Goal: Transaction & Acquisition: Purchase product/service

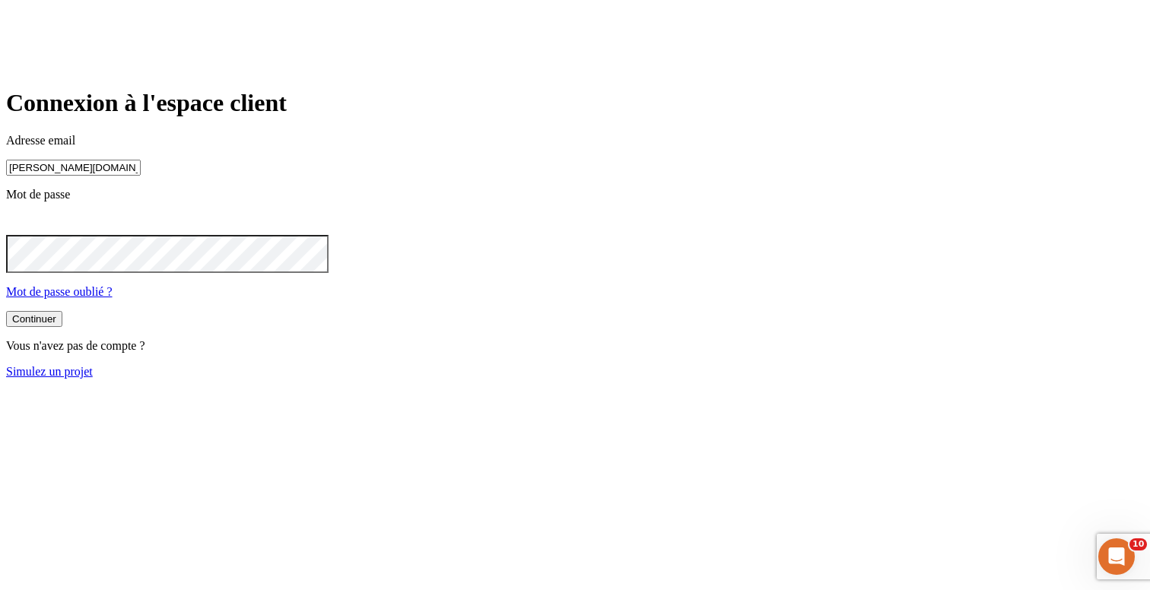
click at [141, 176] on input "james.bond+300@nalo.fr" at bounding box center [73, 168] width 135 height 16
type input "james.bond+36@nalo.fr"
click at [62, 329] on button "Continuer" at bounding box center [34, 321] width 56 height 16
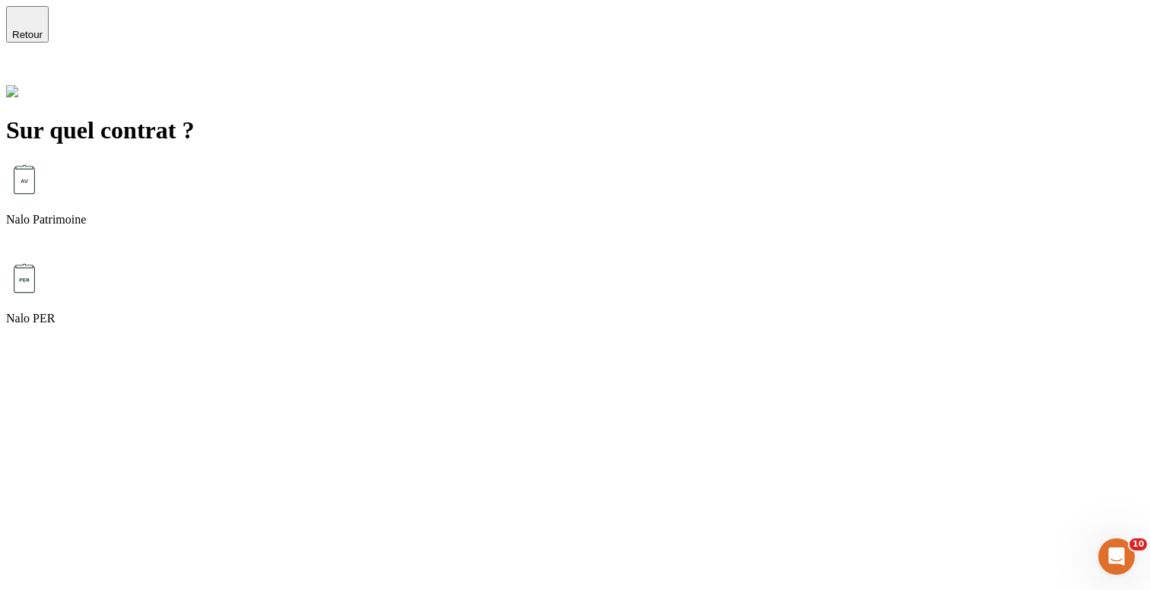
click at [495, 177] on div "Nalo Patrimoine" at bounding box center [575, 210] width 1138 height 99
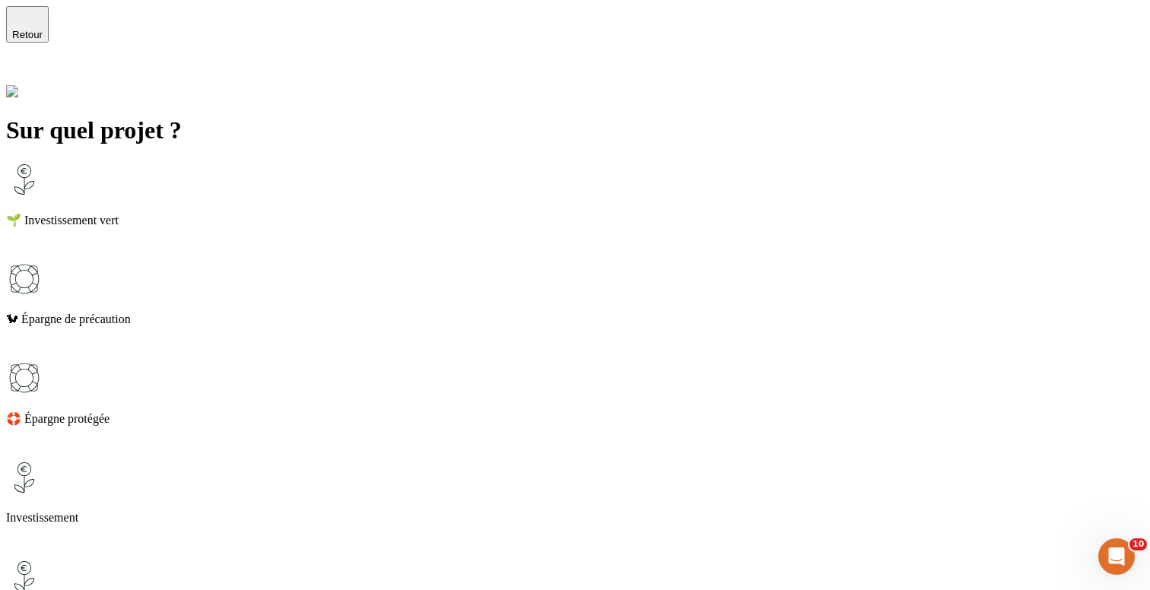
click at [445, 213] on p "🌱 Investissement vert" at bounding box center [575, 220] width 1138 height 14
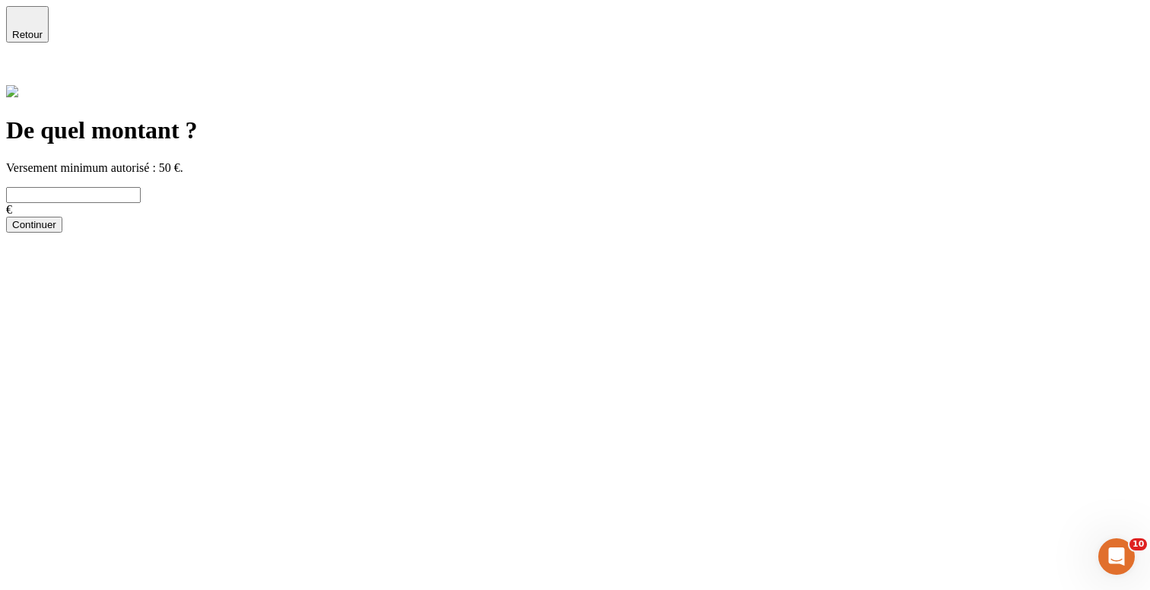
click at [141, 187] on input "text" at bounding box center [73, 195] width 135 height 16
type input "678"
click at [62, 228] on button "Continuer" at bounding box center [34, 225] width 56 height 16
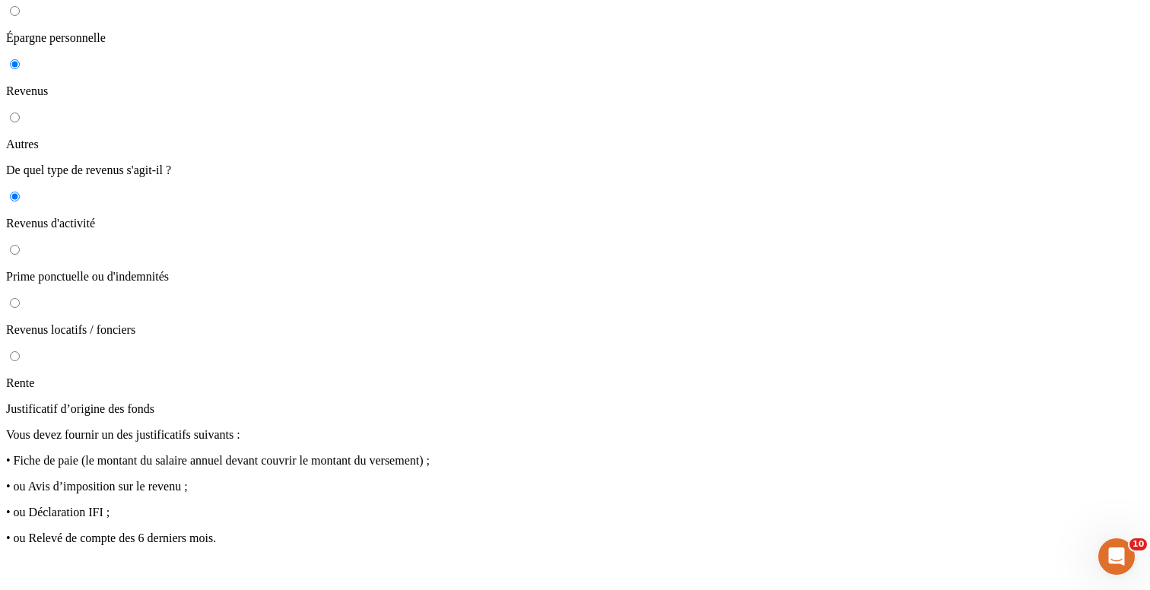
scroll to position [206, 0]
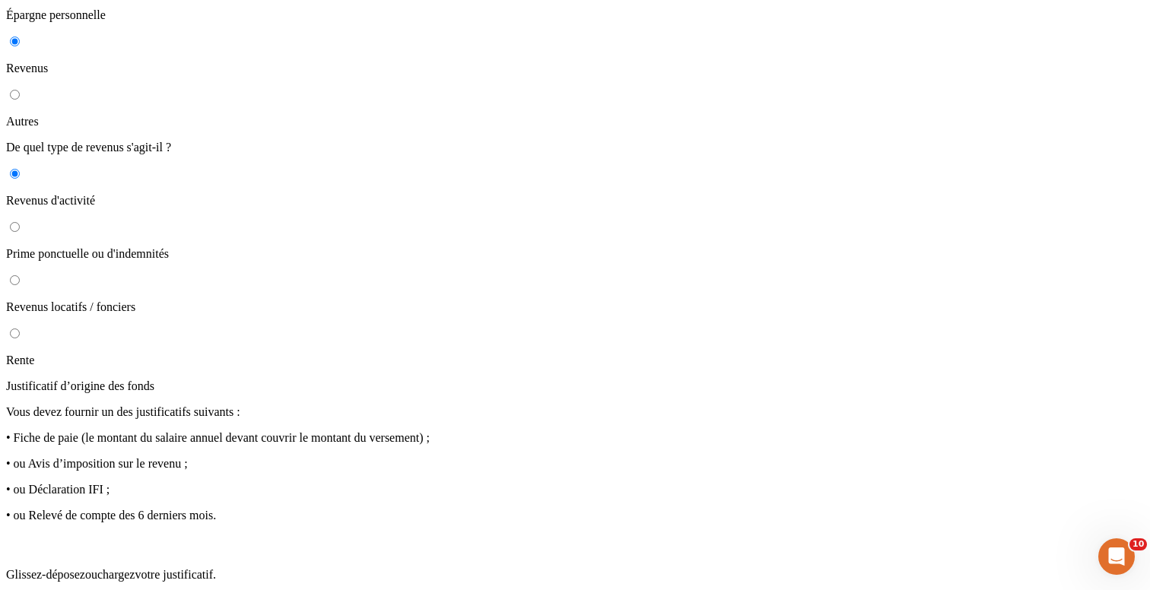
click at [800, 590] on p "Formats acceptés : .pdf, .jpeg, .jpg, .png - max 4 Mo" at bounding box center [575, 601] width 1138 height 14
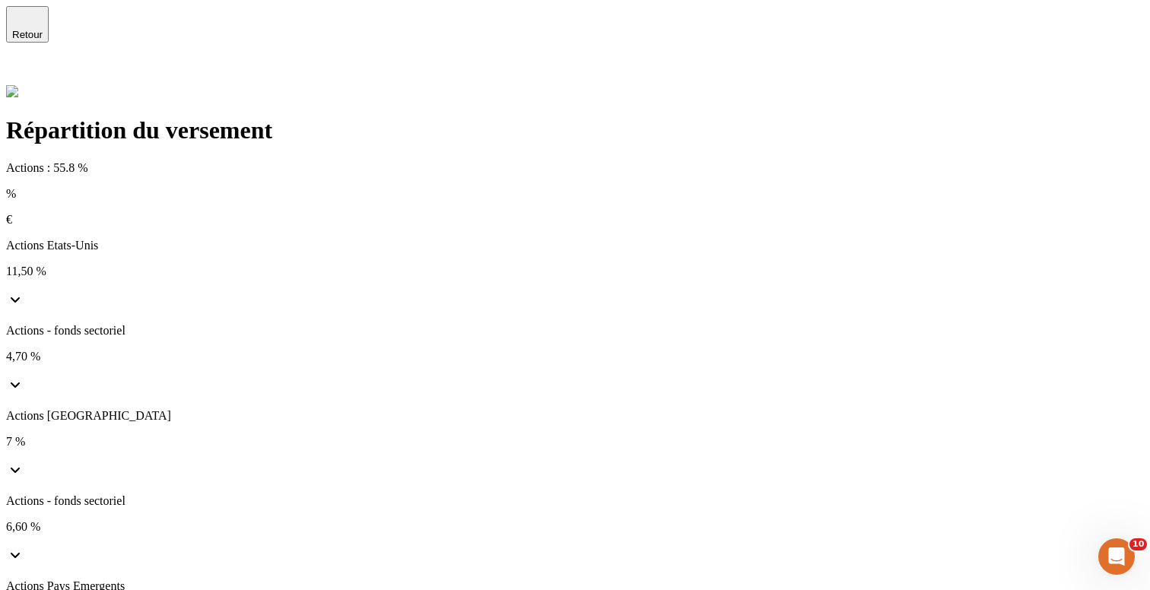
scroll to position [120, 0]
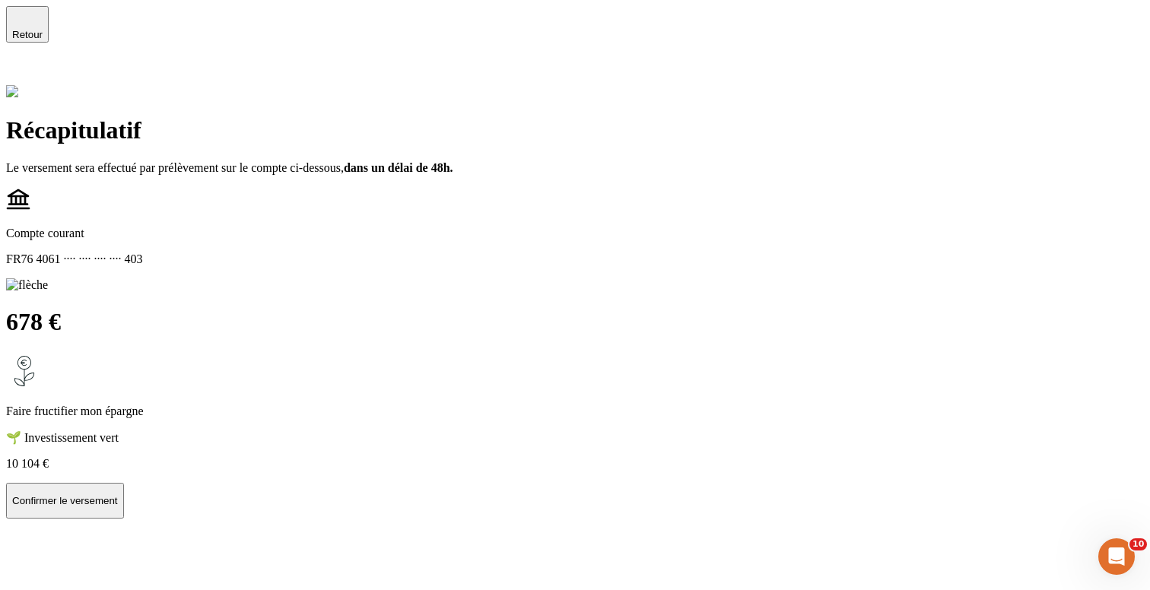
click at [118, 495] on p "Confirmer le versement" at bounding box center [65, 500] width 106 height 11
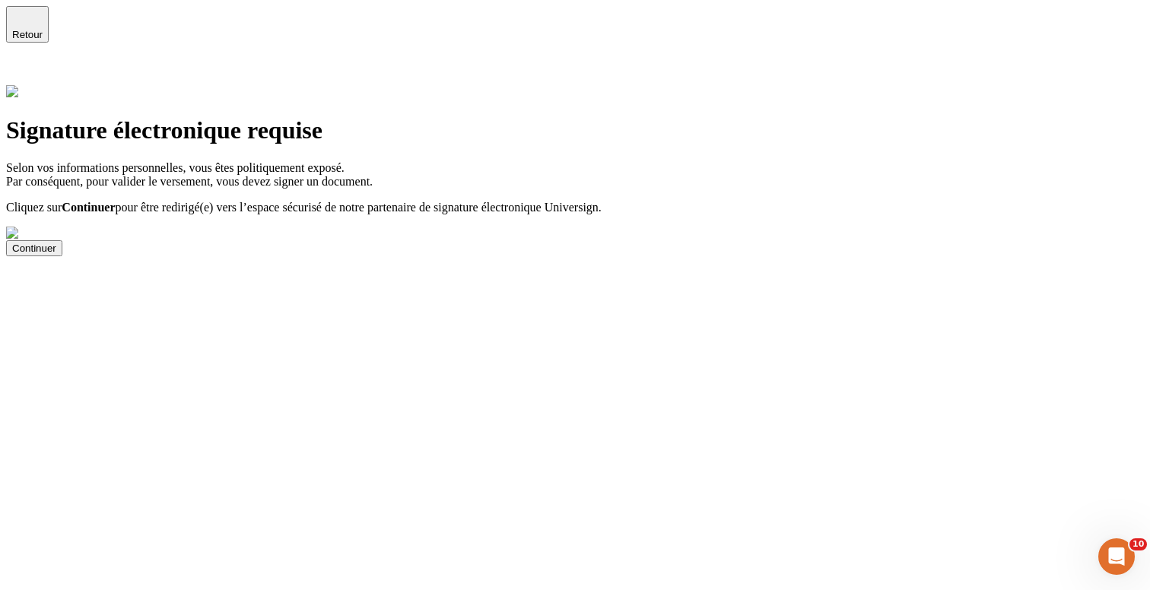
click at [24, 64] on icon at bounding box center [15, 73] width 18 height 18
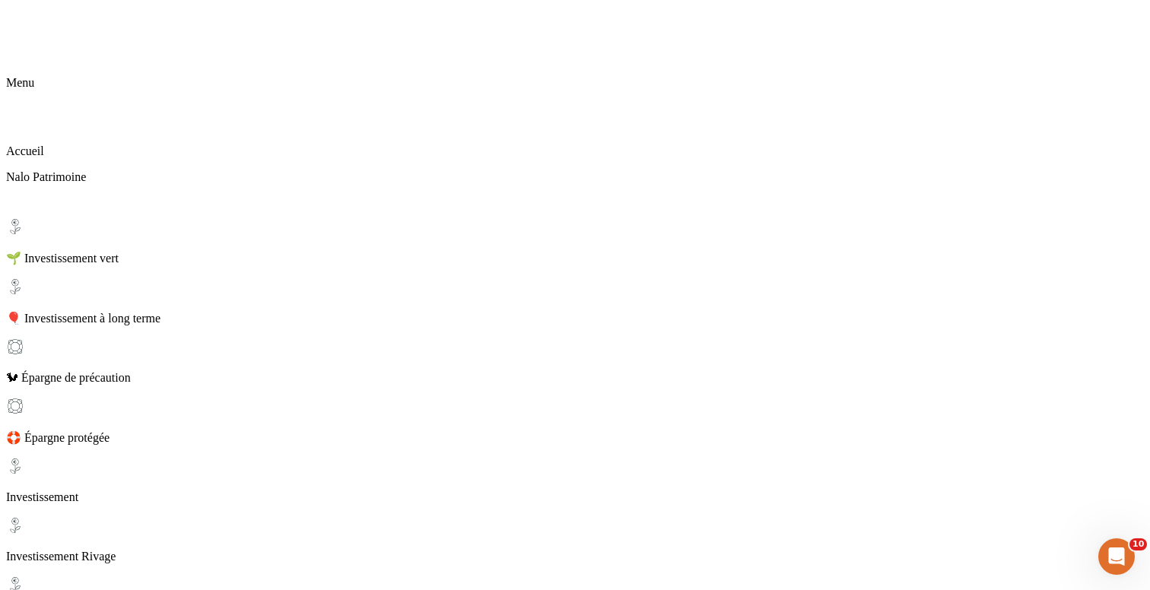
scroll to position [196, 0]
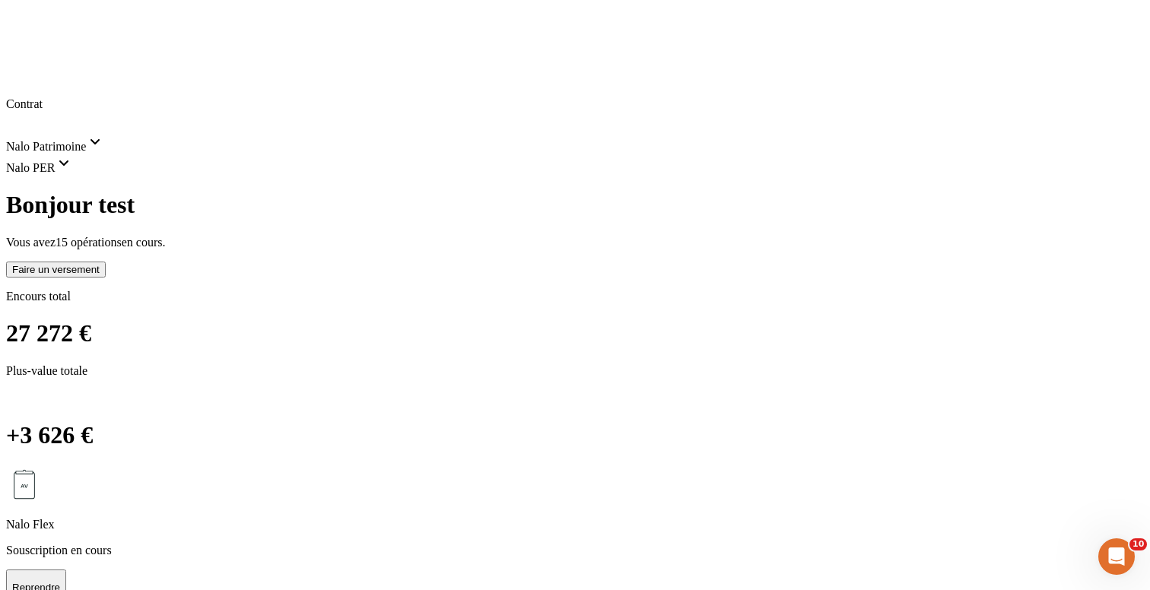
scroll to position [0, 0]
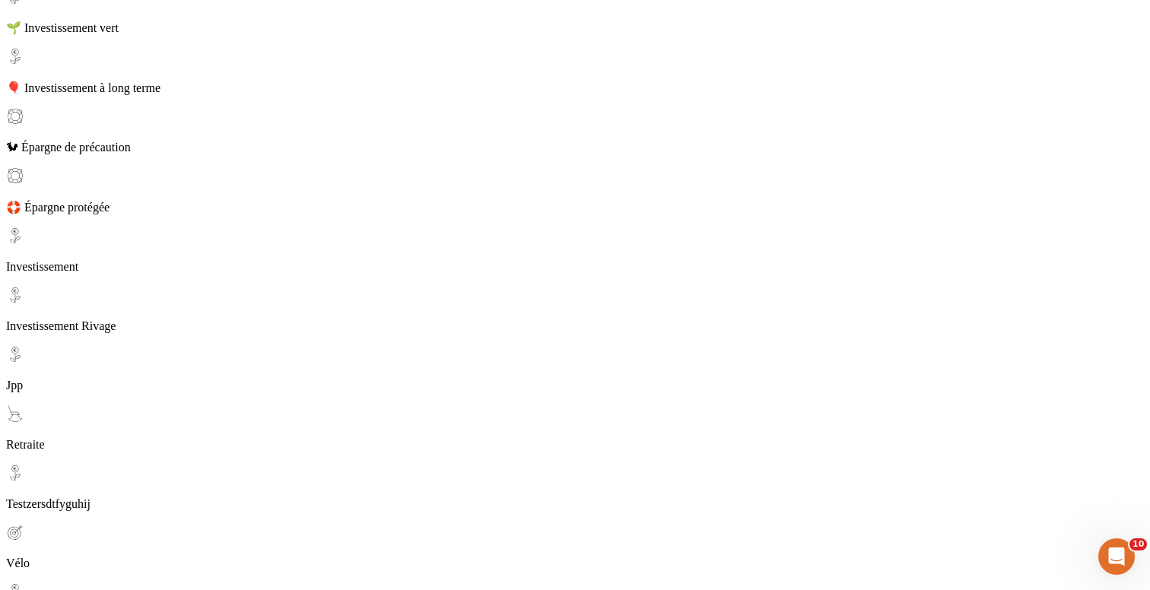
scroll to position [196, 0]
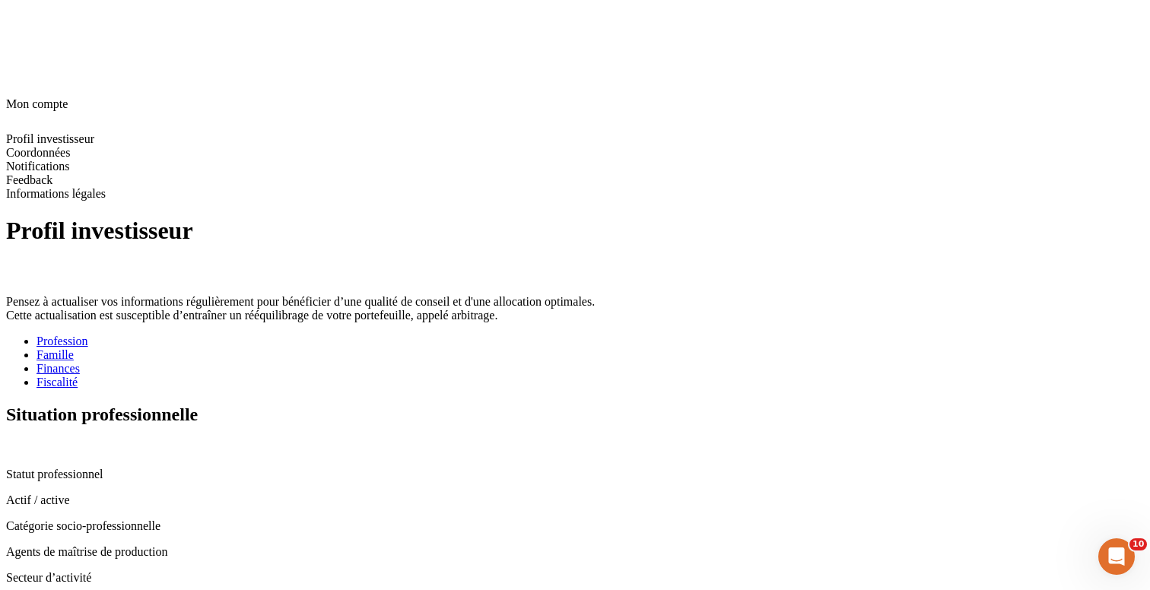
click at [556, 376] on div "Fiscalité" at bounding box center [591, 383] width 1108 height 14
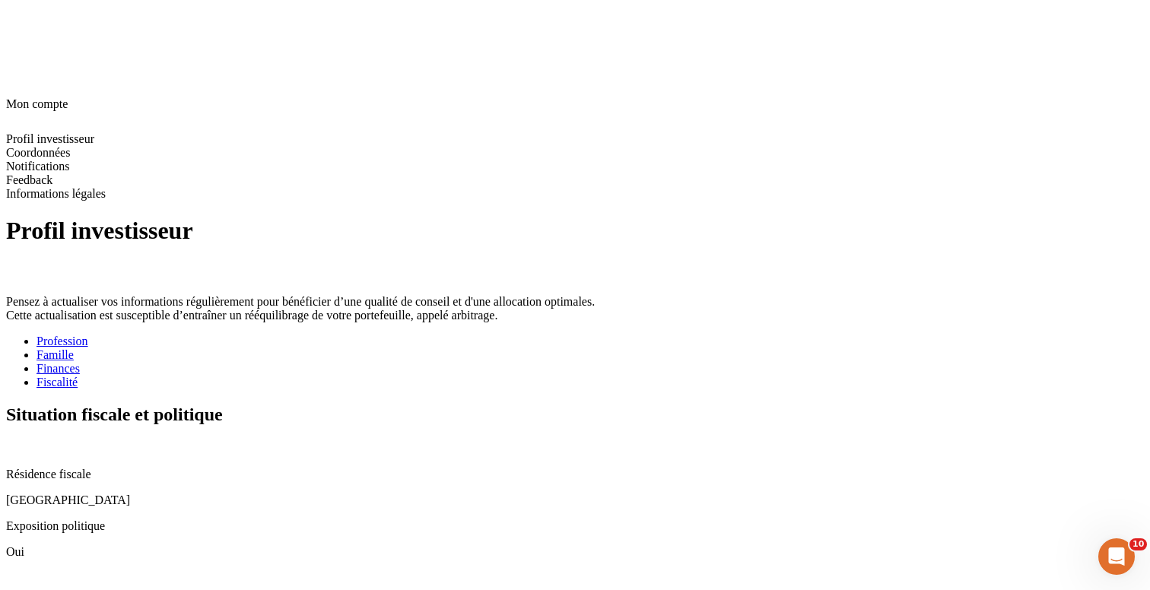
click at [18, 440] on icon at bounding box center [12, 446] width 12 height 12
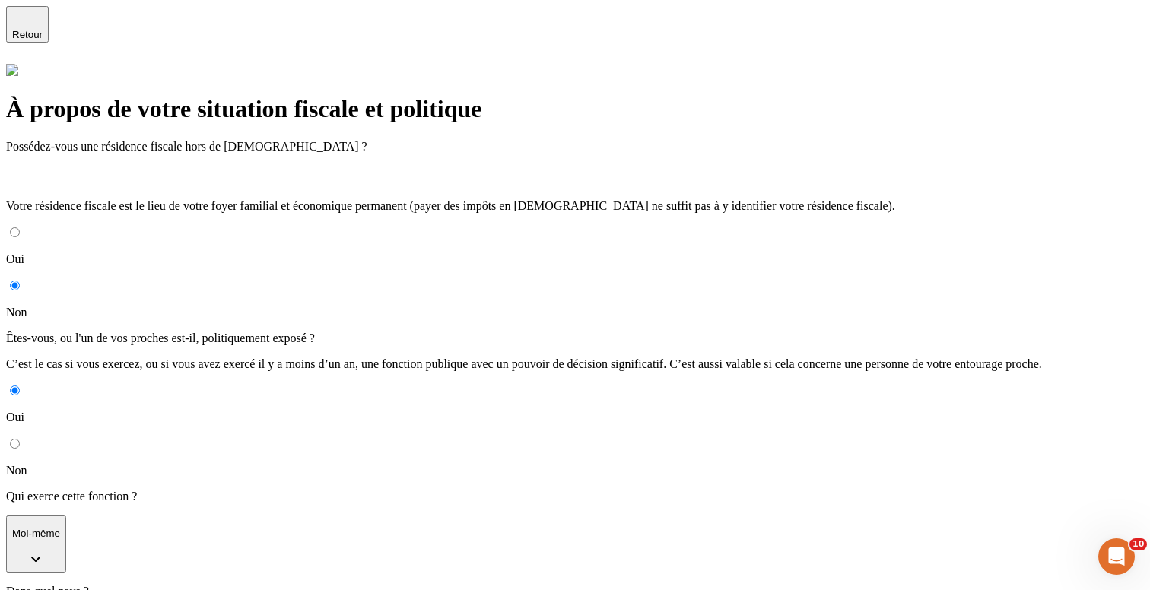
click at [20, 439] on input "Non" at bounding box center [15, 444] width 10 height 10
radio input "true"
click at [49, 490] on button "Valider" at bounding box center [27, 508] width 43 height 37
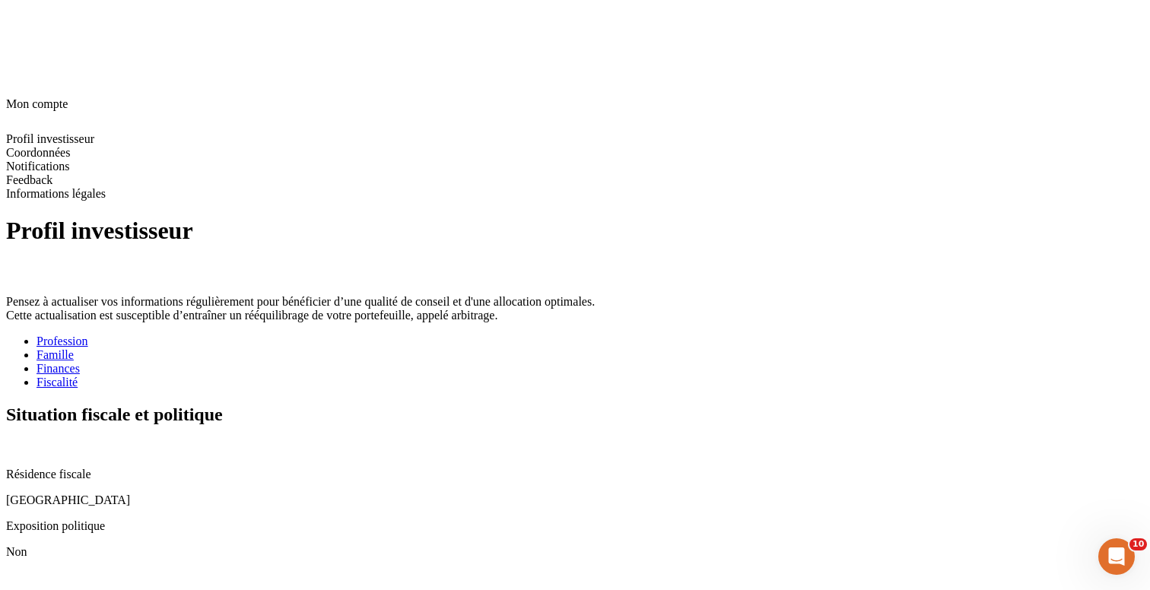
click at [21, 575] on icon at bounding box center [15, 580] width 11 height 11
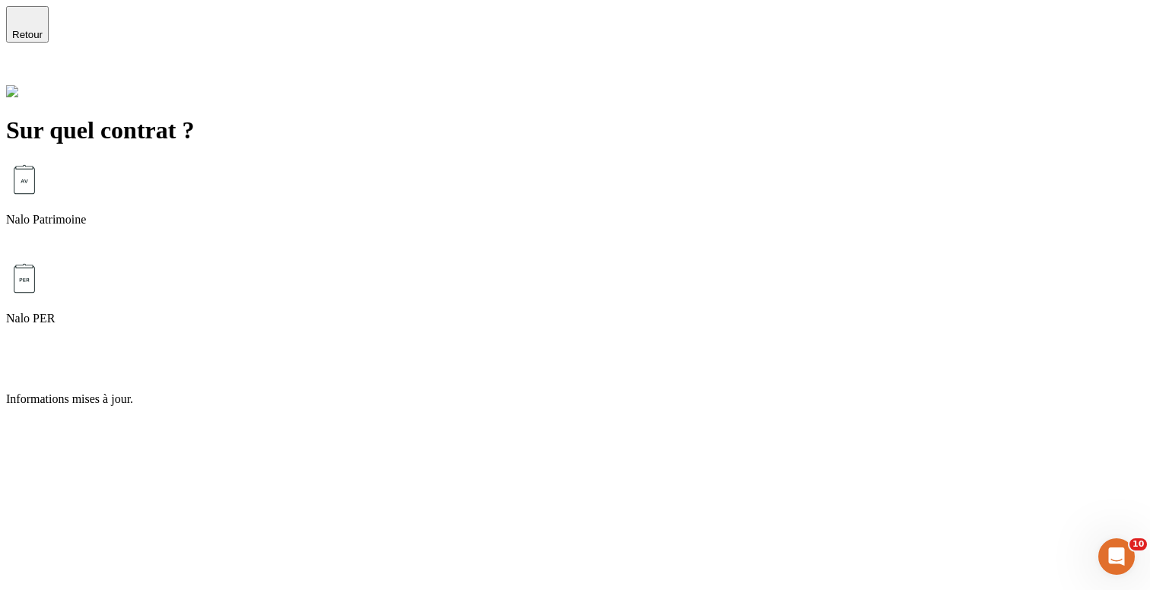
click at [507, 198] on div "Nalo Patrimoine" at bounding box center [575, 210] width 1138 height 99
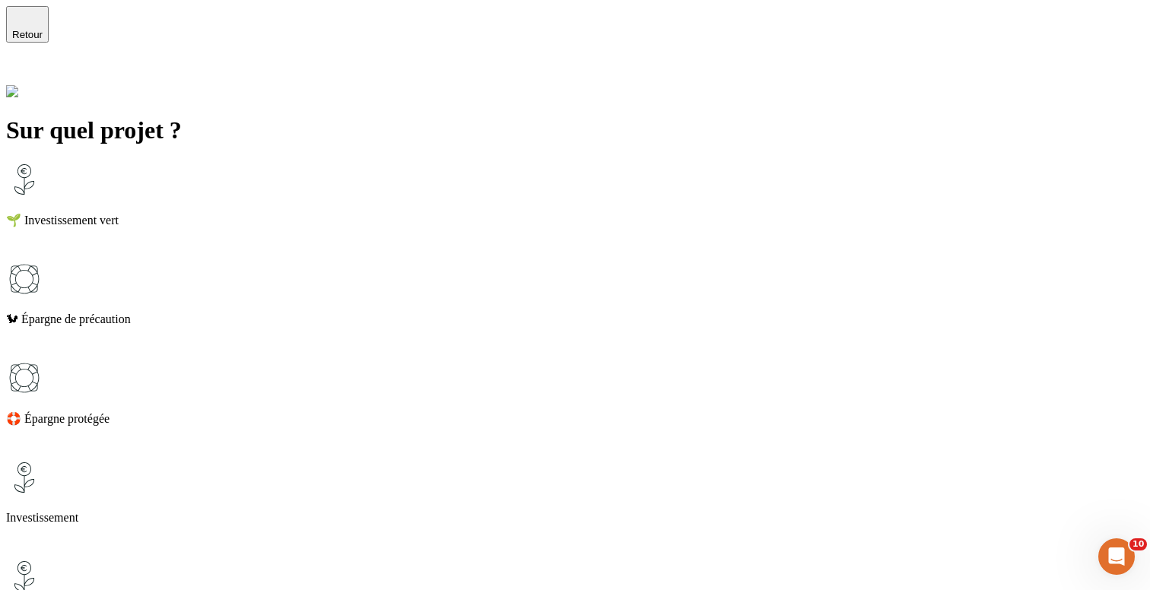
click at [422, 213] on p "🌱 Investissement vert" at bounding box center [575, 220] width 1138 height 14
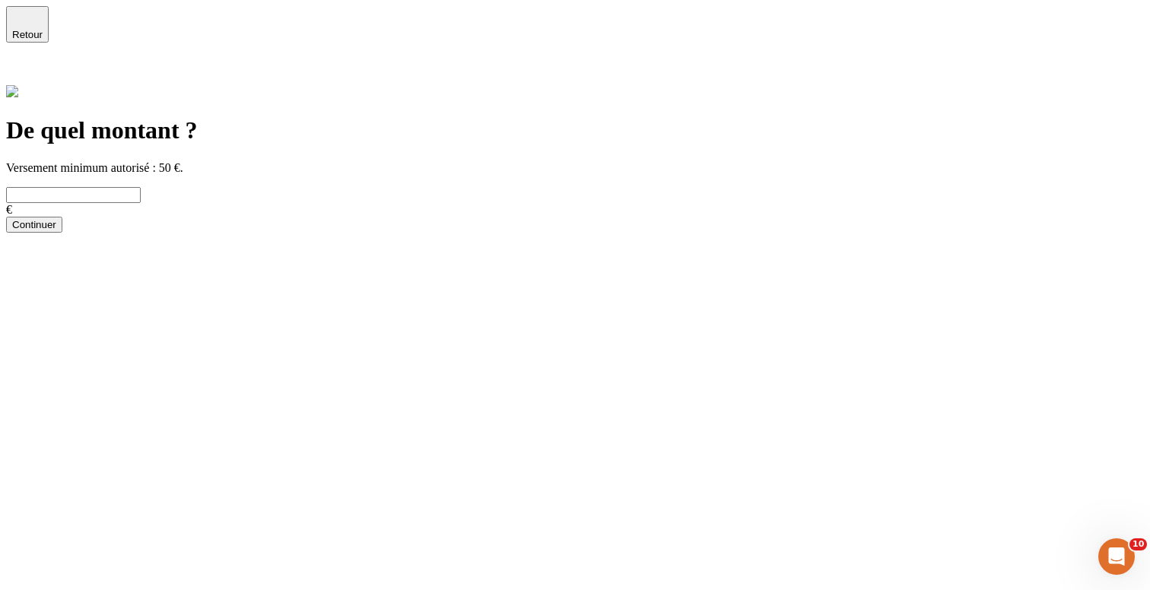
click at [141, 187] on input "text" at bounding box center [73, 195] width 135 height 16
type input "874"
click at [62, 233] on button "Continuer" at bounding box center [34, 225] width 56 height 16
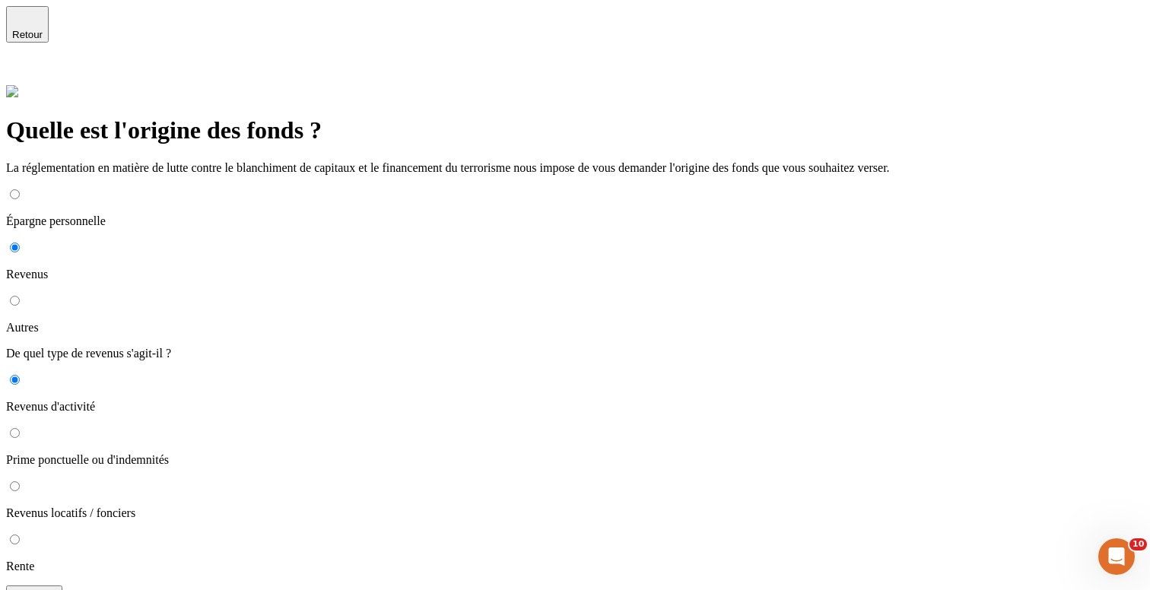
click at [360, 453] on p "Prime ponctuelle ou d'indemnités" at bounding box center [575, 460] width 1138 height 14
click at [20, 428] on input "Prime ponctuelle ou d'indemnités" at bounding box center [15, 433] width 10 height 10
radio input "true"
click at [20, 296] on input "Autres" at bounding box center [15, 301] width 10 height 10
radio input "true"
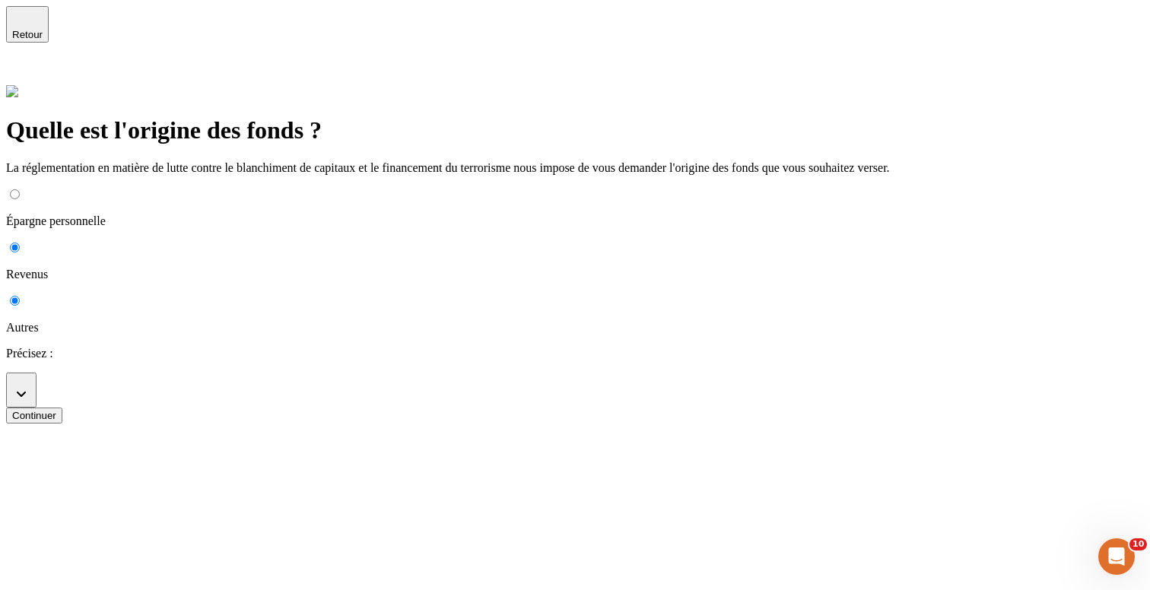
click at [37, 373] on button "button" at bounding box center [21, 390] width 30 height 35
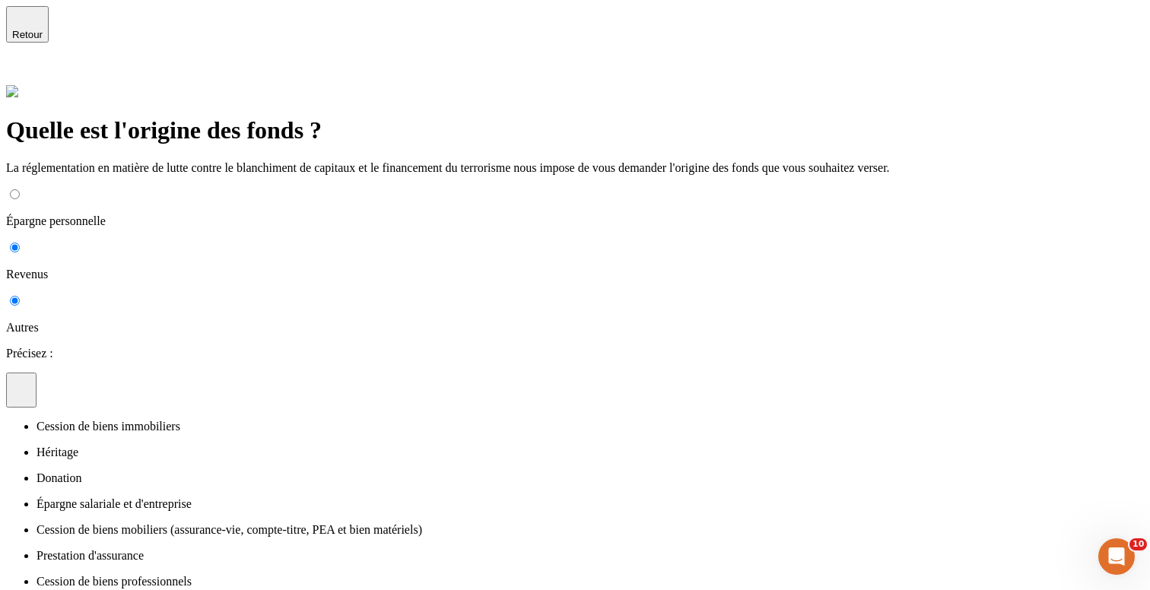
click at [350, 420] on li "Cession de biens immobiliers" at bounding box center [591, 427] width 1108 height 14
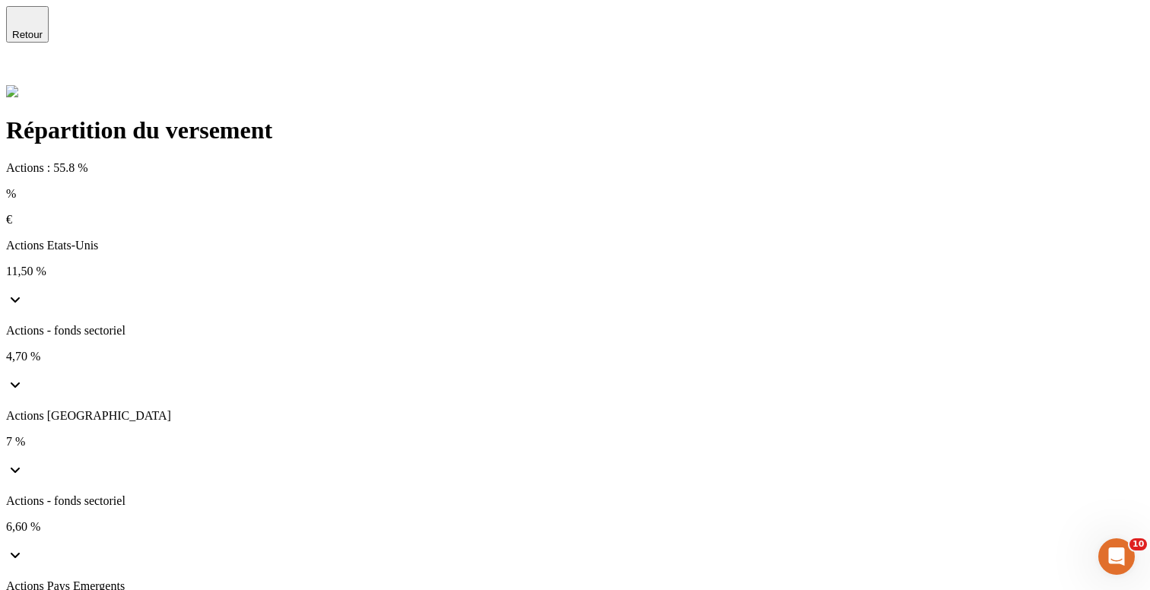
scroll to position [120, 0]
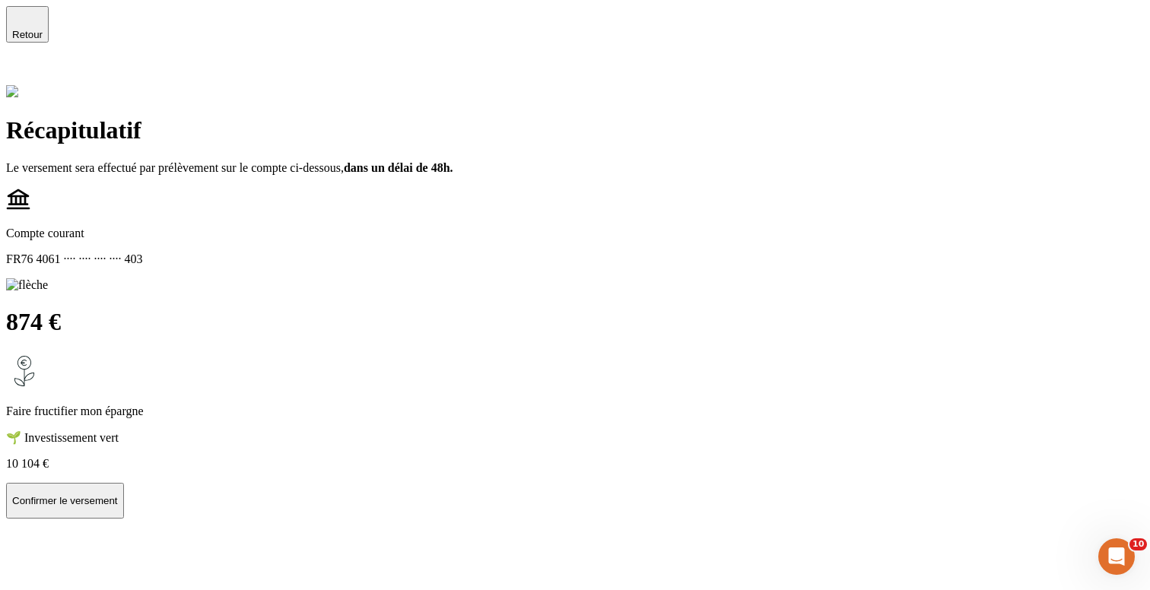
click at [124, 483] on button "Confirmer le versement" at bounding box center [65, 501] width 118 height 37
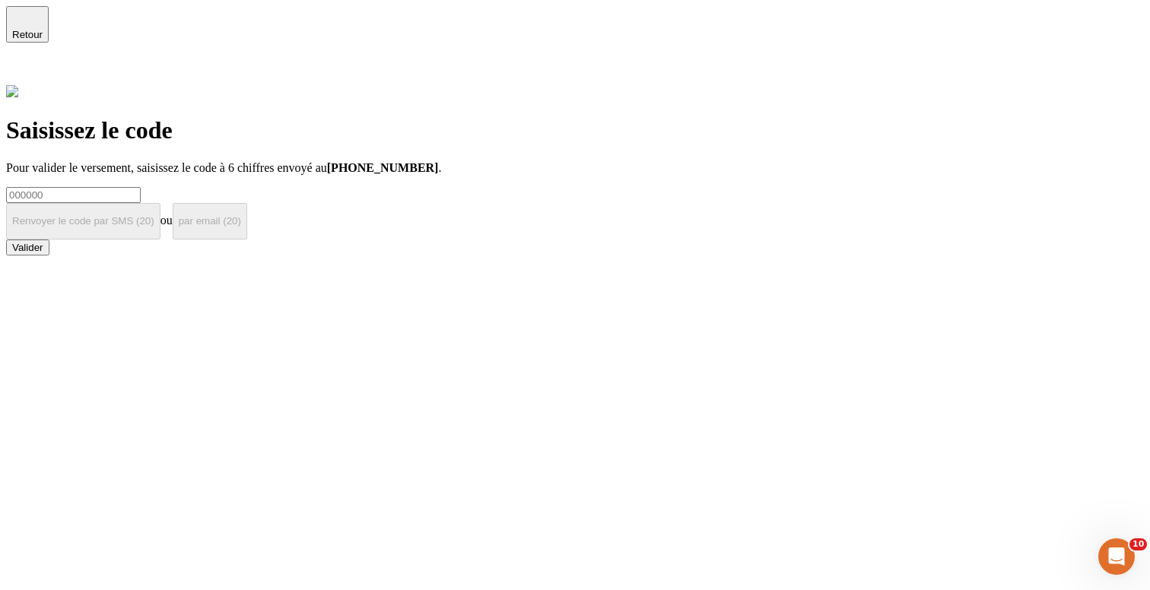
click at [141, 187] on input at bounding box center [73, 195] width 135 height 16
type input "000000"
click at [49, 256] on button "Valider" at bounding box center [27, 248] width 43 height 16
